Goal: Find contact information: Find contact information

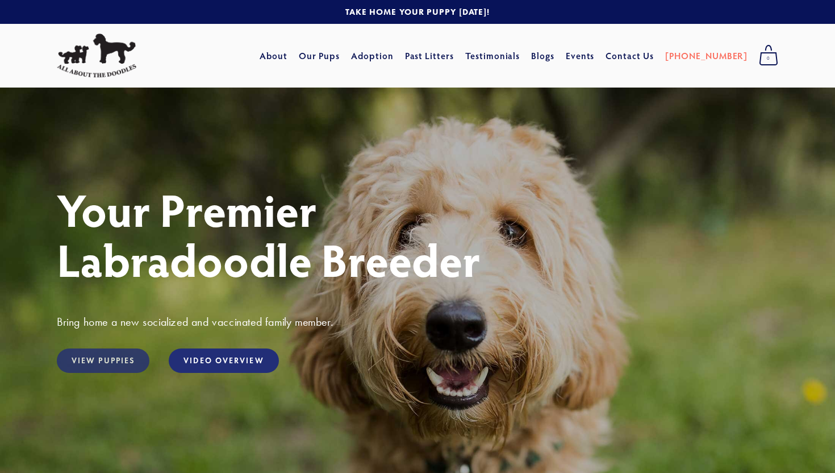
click at [119, 362] on link "View Puppies" at bounding box center [103, 360] width 93 height 24
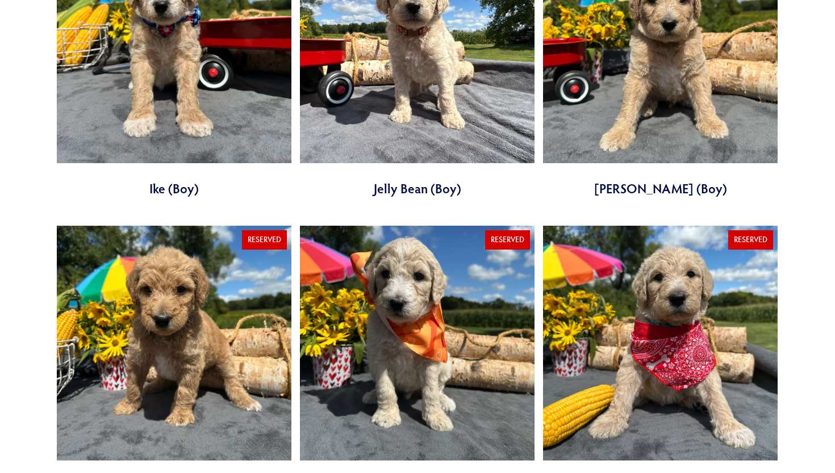
scroll to position [1450, 0]
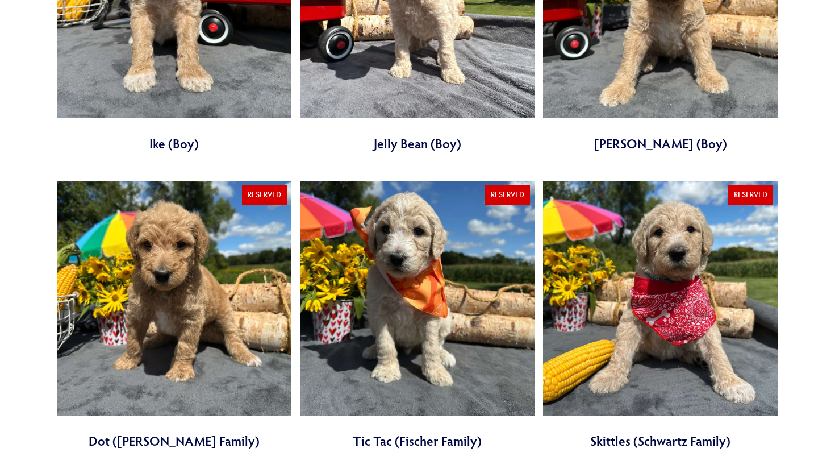
click at [215, 322] on link at bounding box center [174, 315] width 235 height 269
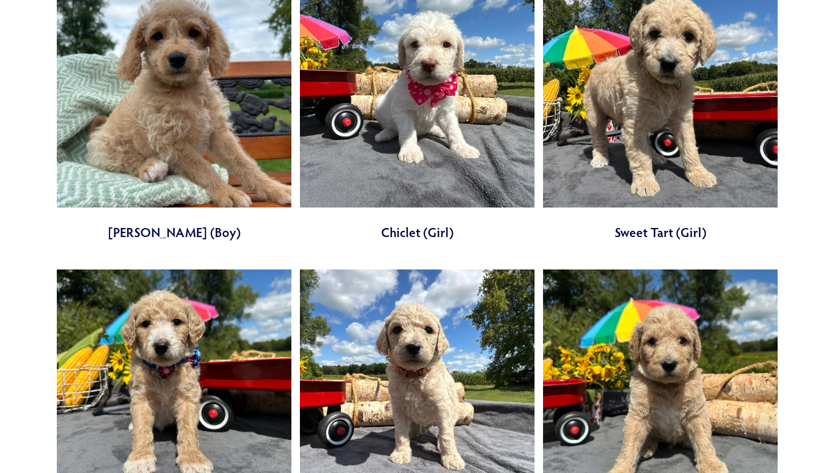
scroll to position [1052, 0]
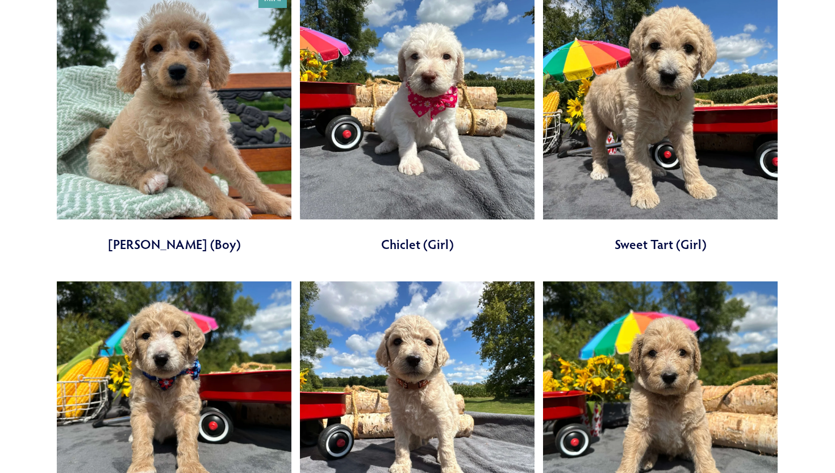
click at [573, 169] on link at bounding box center [660, 119] width 235 height 269
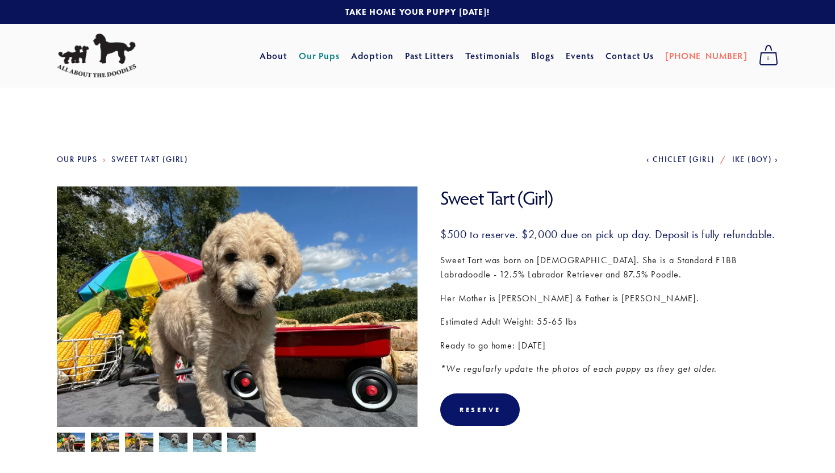
click at [207, 241] on img at bounding box center [237, 321] width 361 height 270
click at [110, 448] on img at bounding box center [105, 443] width 28 height 22
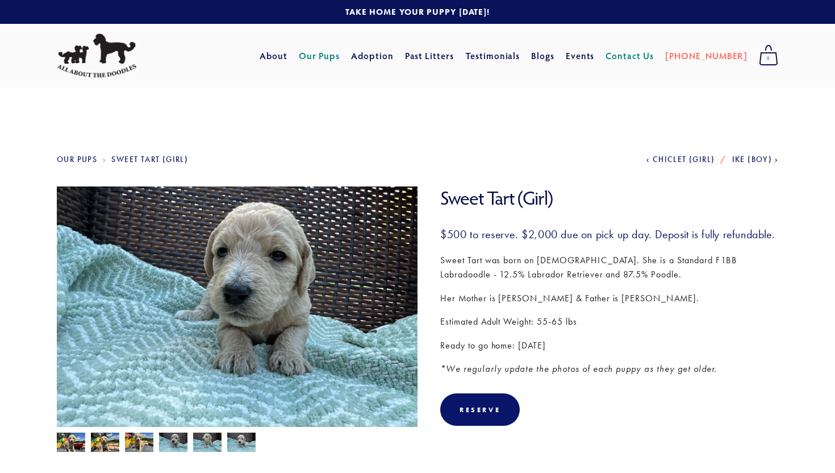
click at [644, 57] on link "Contact Us" at bounding box center [630, 55] width 48 height 20
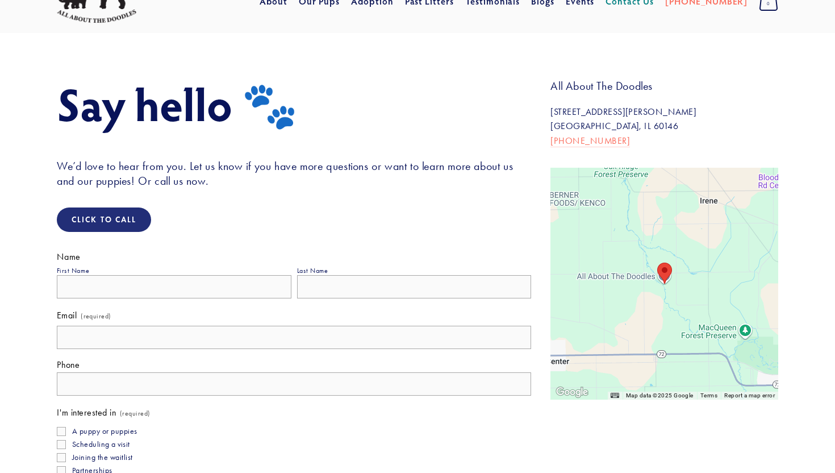
scroll to position [56, 0]
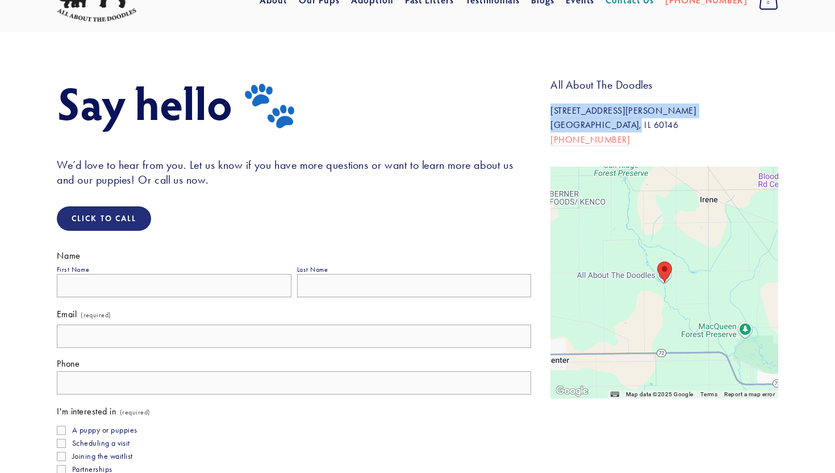
drag, startPoint x: 551, startPoint y: 110, endPoint x: 635, endPoint y: 126, distance: 85.7
click at [635, 126] on p "[STREET_ADDRESS][PERSON_NAME][PERSON_NAME] 815-501-3900" at bounding box center [665, 125] width 228 height 44
copy p "[STREET_ADDRESS][PERSON_NAME][PERSON_NAME]"
